Goal: Information Seeking & Learning: Learn about a topic

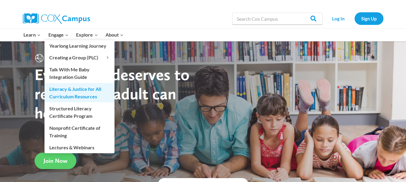
click at [84, 95] on link "Literacy & Justice for All Curriculum Resources" at bounding box center [79, 92] width 70 height 19
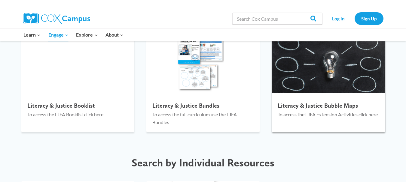
scroll to position [838, 0]
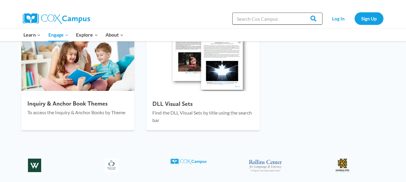
click at [269, 14] on input "Search in [URL][DOMAIN_NAME]" at bounding box center [277, 19] width 90 height 12
type input "oral language"
click at [299, 13] on input "Search" at bounding box center [310, 19] width 23 height 12
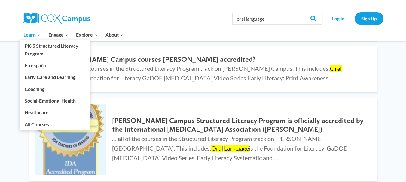
scroll to position [571, 0]
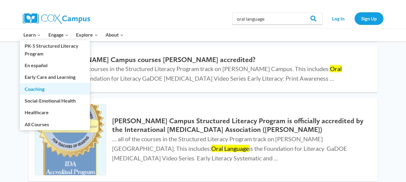
click at [41, 90] on link "Coaching" at bounding box center [55, 88] width 70 height 11
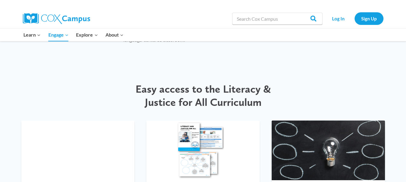
scroll to position [691, 0]
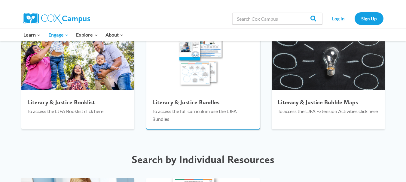
click at [197, 77] on img at bounding box center [202, 60] width 113 height 60
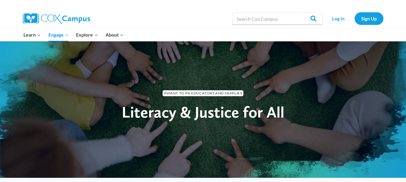
scroll to position [0, 0]
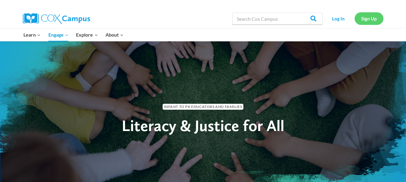
click at [371, 16] on link "Sign Up" at bounding box center [369, 18] width 29 height 12
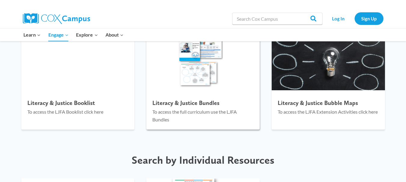
scroll to position [691, 0]
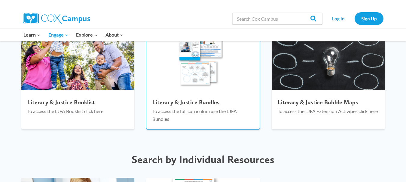
click at [217, 92] on div at bounding box center [202, 93] width 113 height 6
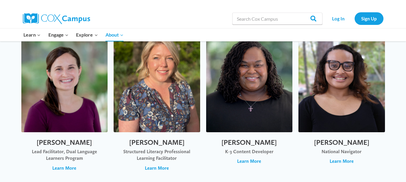
scroll to position [481, 0]
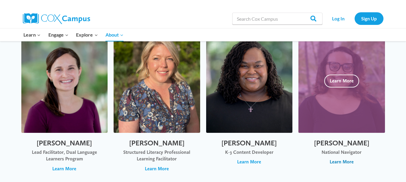
click at [344, 162] on span "Learn More" at bounding box center [342, 162] width 24 height 7
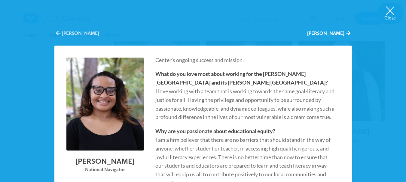
scroll to position [661, 0]
click at [61, 34] on button "[PERSON_NAME]" at bounding box center [77, 33] width 43 height 7
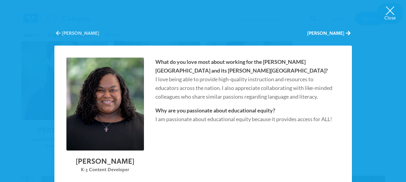
scroll to position [493, 0]
click at [381, 125] on div "Close [PERSON_NAME] [PERSON_NAME] [PERSON_NAME] K-3 Content Developer What do y…" at bounding box center [203, 91] width 406 height 182
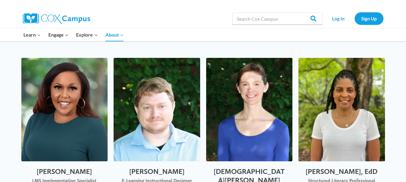
scroll to position [1267, 0]
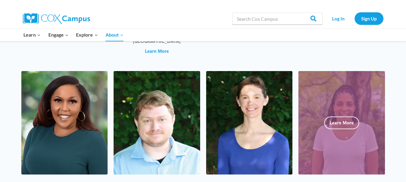
click at [350, 105] on div at bounding box center [341, 123] width 87 height 104
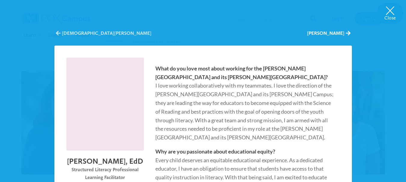
scroll to position [210, 0]
